Goal: Find contact information: Find contact information

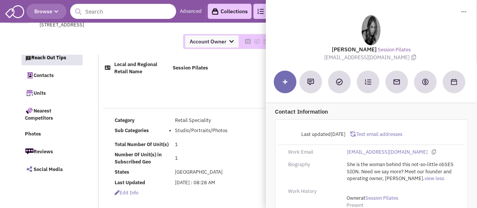
select select
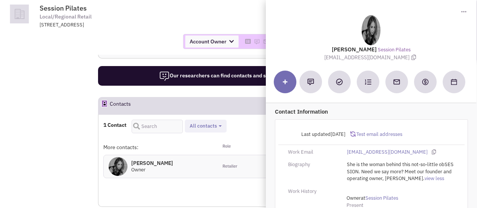
click at [247, 23] on td "Session Pilates Local/Regional Retail [STREET_ADDRESS] Return to Previous Screen" at bounding box center [256, 14] width 433 height 28
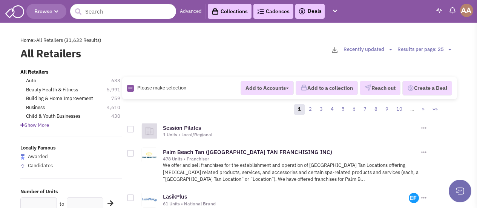
scroll to position [49, 0]
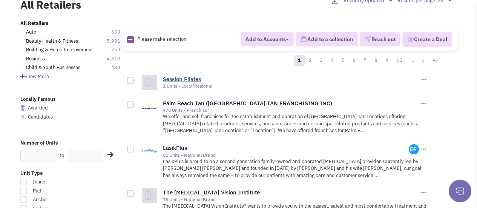
drag, startPoint x: 0, startPoint y: 0, endPoint x: 196, endPoint y: 78, distance: 211.2
click at [196, 78] on link "Session Pilates" at bounding box center [182, 78] width 38 height 7
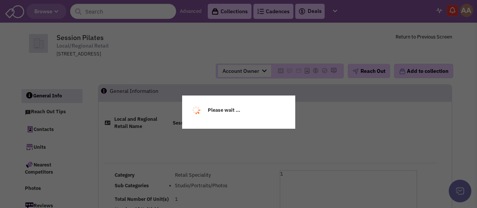
select select
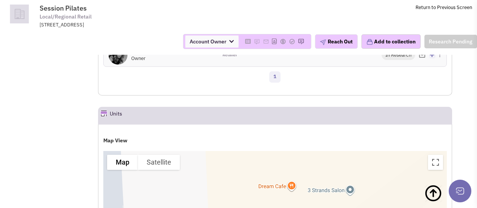
scroll to position [402, 0]
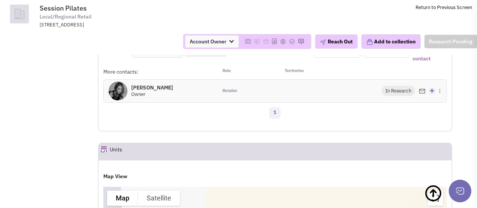
click at [140, 85] on h4 "Brittany Grignon 0" at bounding box center [152, 87] width 42 height 7
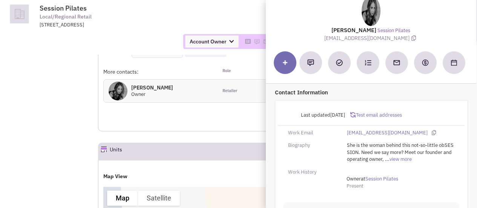
scroll to position [25, 0]
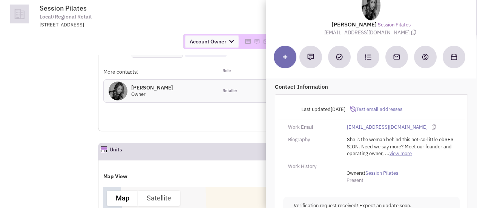
click at [395, 152] on link "view more" at bounding box center [401, 153] width 22 height 7
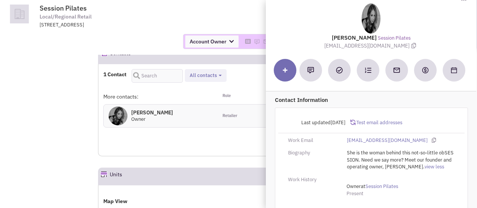
scroll to position [0, 0]
